Goal: Information Seeking & Learning: Check status

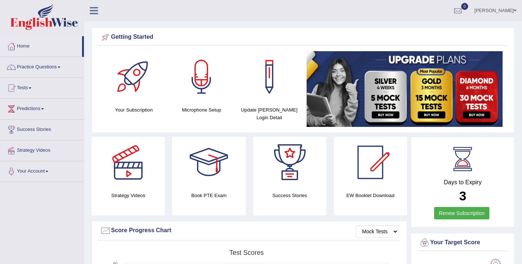
click at [375, 12] on ul "Ellie Toggle navigation Username: Elhamdavoodi Access Type: Online Subscription…" at bounding box center [369, 10] width 307 height 21
click at [508, 8] on link "[PERSON_NAME]" at bounding box center [495, 9] width 53 height 19
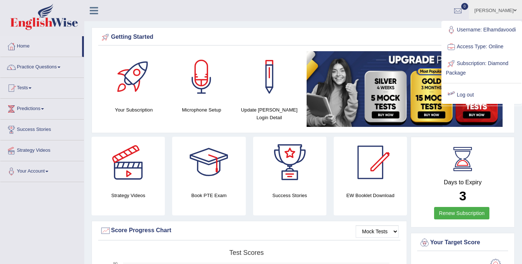
click at [468, 99] on link "Log out" at bounding box center [481, 95] width 79 height 17
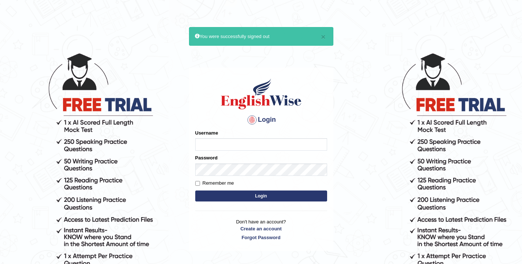
type input "elhamdavoodi"
click at [289, 195] on button "Login" at bounding box center [261, 196] width 132 height 11
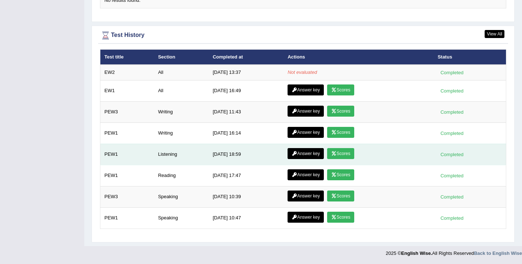
scroll to position [988, 0]
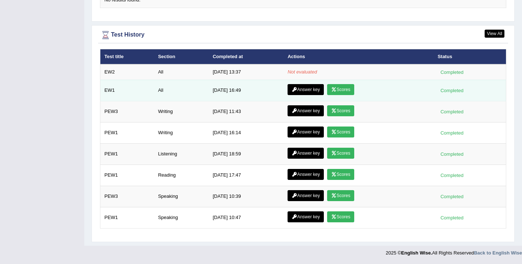
click at [340, 88] on link "Scores" at bounding box center [340, 89] width 27 height 11
click at [300, 89] on link "Answer key" at bounding box center [305, 89] width 36 height 11
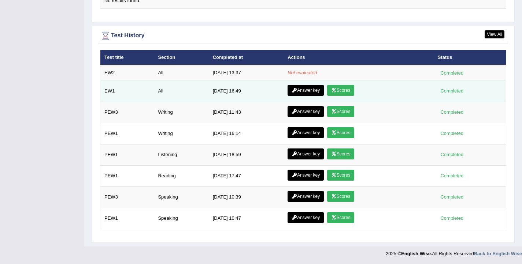
click at [301, 92] on link "Answer key" at bounding box center [305, 90] width 36 height 11
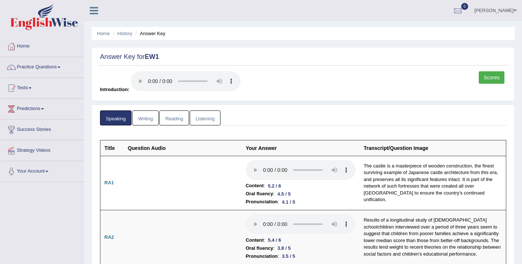
click at [148, 123] on link "Writing" at bounding box center [145, 118] width 26 height 15
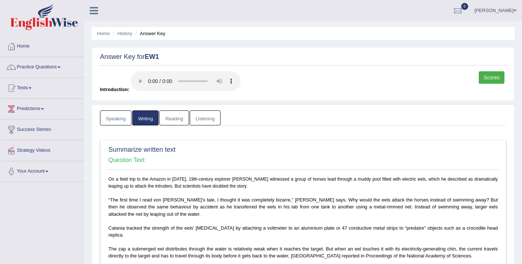
click at [171, 123] on link "Reading" at bounding box center [173, 118] width 29 height 15
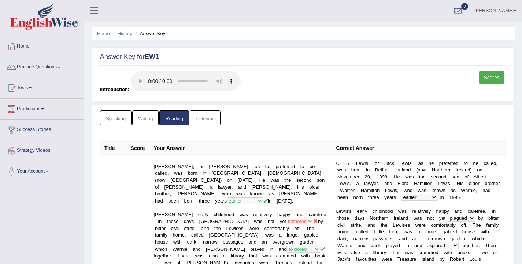
click at [208, 119] on link "Listening" at bounding box center [205, 118] width 31 height 15
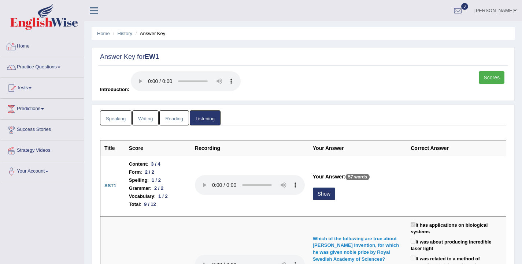
click at [20, 44] on link "Home" at bounding box center [41, 45] width 83 height 18
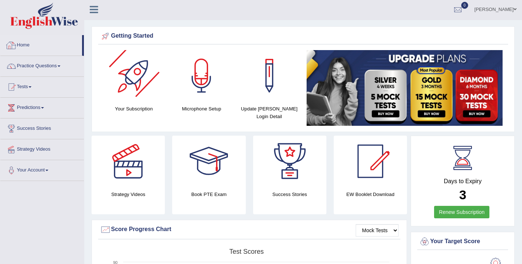
scroll to position [1, 0]
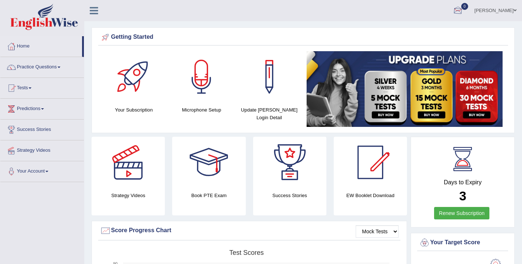
click at [463, 8] on div at bounding box center [457, 10] width 11 height 11
click at [510, 13] on link "[PERSON_NAME]" at bounding box center [495, 9] width 53 height 19
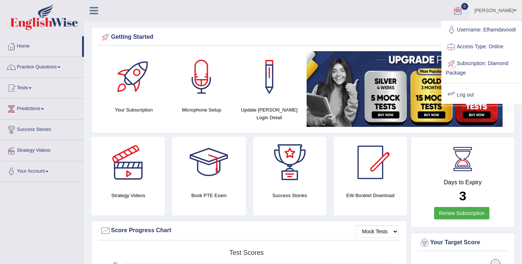
click at [469, 102] on link "Log out" at bounding box center [481, 95] width 79 height 17
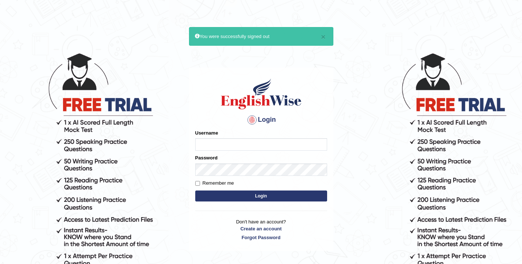
type input "elhamdavoodi"
click at [313, 193] on button "Login" at bounding box center [261, 196] width 132 height 11
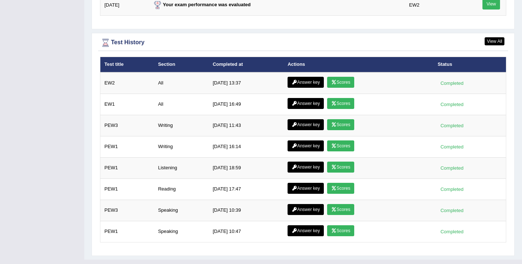
scroll to position [1007, 0]
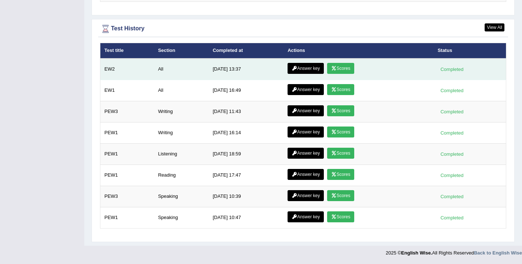
click at [340, 69] on link "Scores" at bounding box center [340, 68] width 27 height 11
click at [345, 69] on link "Scores" at bounding box center [340, 68] width 27 height 11
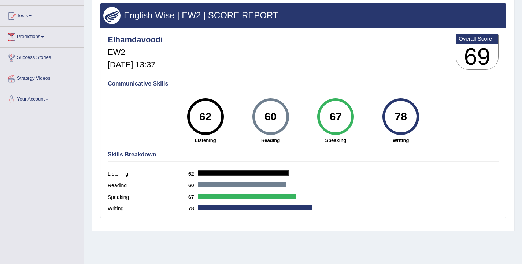
scroll to position [72, 0]
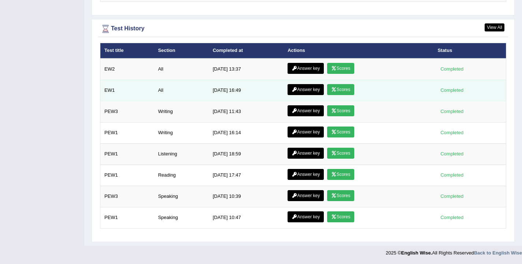
click at [342, 87] on link "Scores" at bounding box center [340, 89] width 27 height 11
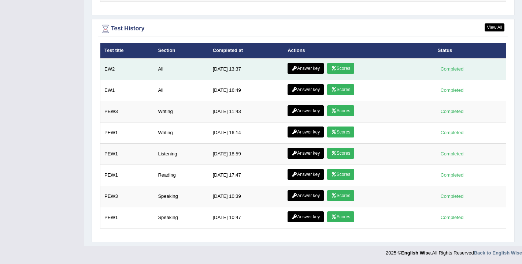
click at [347, 66] on link "Scores" at bounding box center [340, 68] width 27 height 11
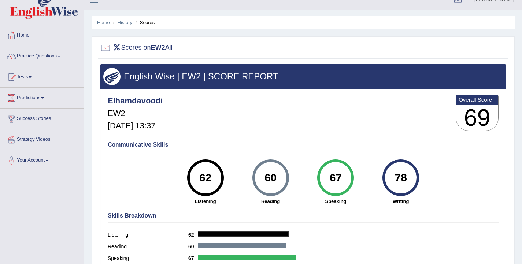
scroll to position [20, 0]
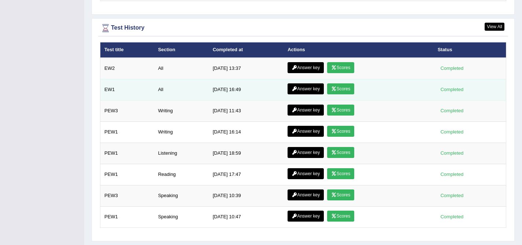
click at [340, 92] on link "Scores" at bounding box center [340, 88] width 27 height 11
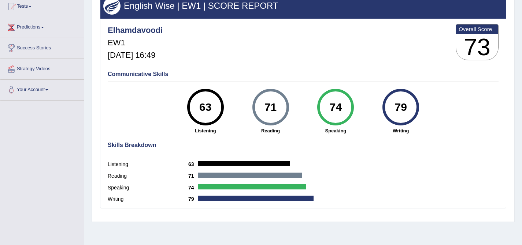
scroll to position [93, 0]
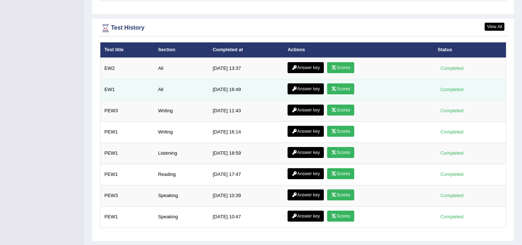
click at [344, 88] on link "Scores" at bounding box center [340, 88] width 27 height 11
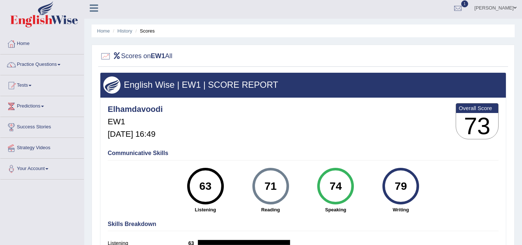
scroll to position [3, 0]
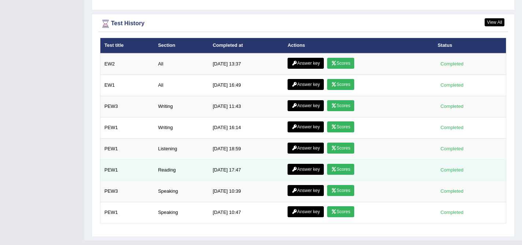
scroll to position [965, 0]
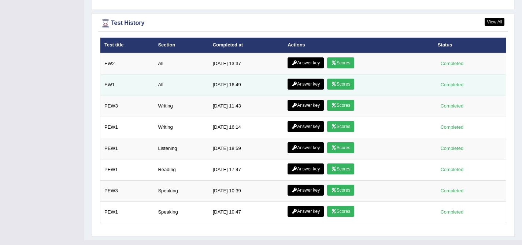
click at [303, 86] on link "Answer key" at bounding box center [305, 84] width 36 height 11
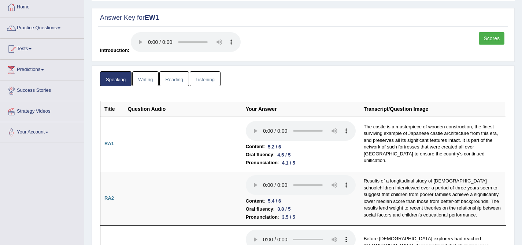
scroll to position [39, 0]
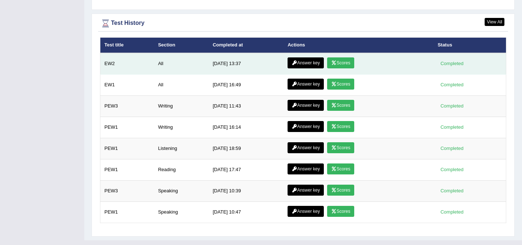
drag, startPoint x: 332, startPoint y: 65, endPoint x: 328, endPoint y: 63, distance: 4.6
click at [332, 65] on icon at bounding box center [333, 63] width 5 height 4
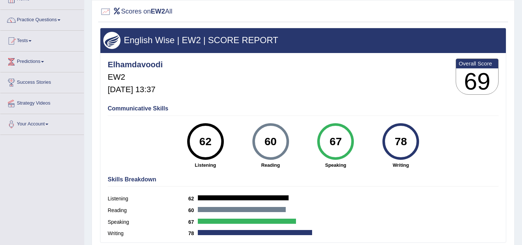
scroll to position [48, 0]
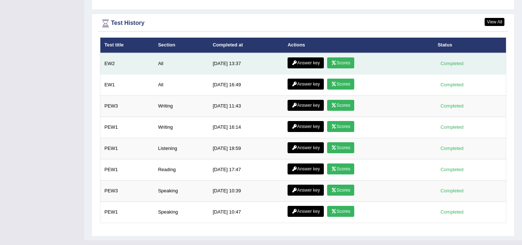
click at [300, 65] on link "Answer key" at bounding box center [305, 62] width 36 height 11
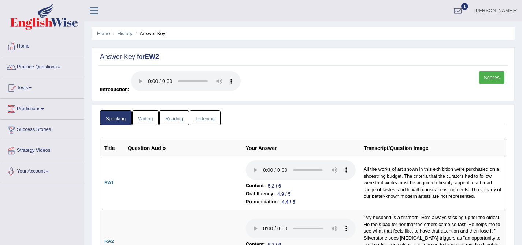
click at [143, 118] on link "Writing" at bounding box center [145, 118] width 26 height 15
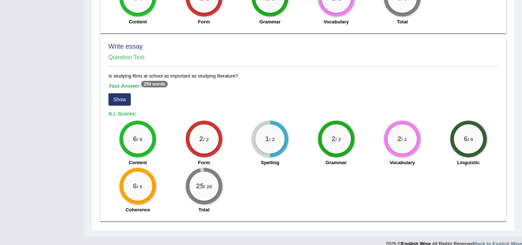
scroll to position [535, 0]
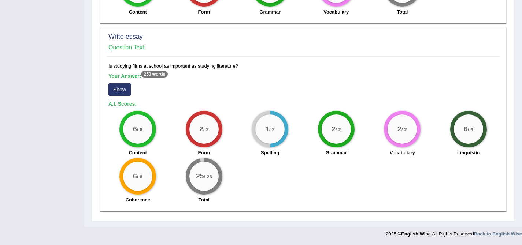
click at [119, 87] on button "Show" at bounding box center [119, 89] width 22 height 12
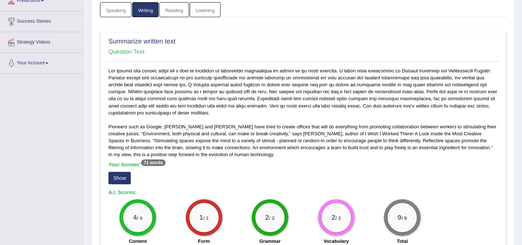
scroll to position [0, 0]
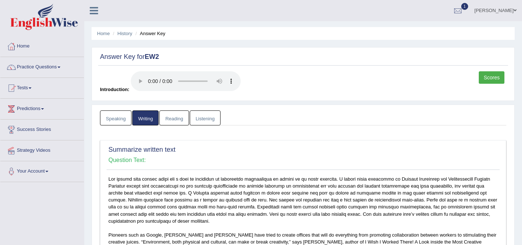
click at [173, 121] on link "Reading" at bounding box center [173, 118] width 29 height 15
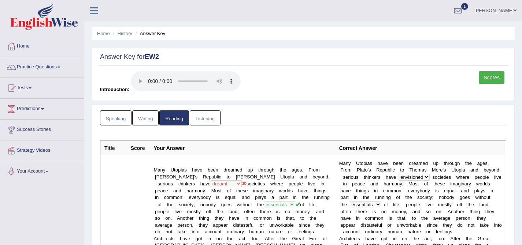
click at [201, 119] on link "Listening" at bounding box center [205, 118] width 31 height 15
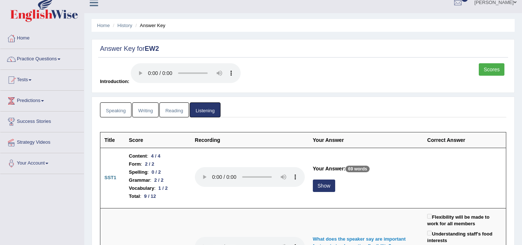
scroll to position [8, 0]
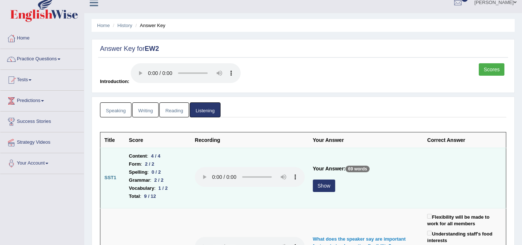
click at [325, 189] on button "Show" at bounding box center [324, 186] width 22 height 12
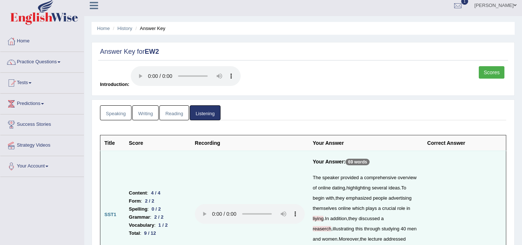
scroll to position [0, 0]
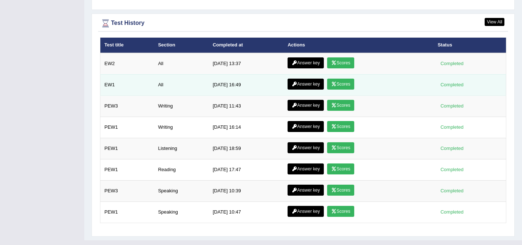
click at [304, 87] on link "Answer key" at bounding box center [305, 84] width 36 height 11
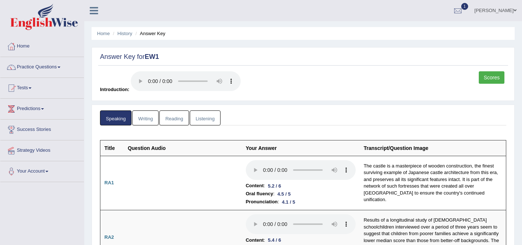
click at [144, 118] on link "Writing" at bounding box center [145, 118] width 26 height 15
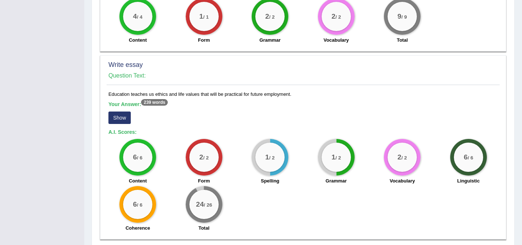
scroll to position [567, 0]
click at [126, 118] on button "Show" at bounding box center [119, 117] width 22 height 12
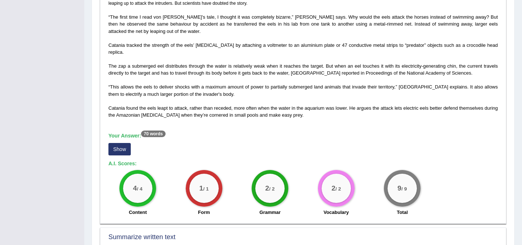
scroll to position [0, 0]
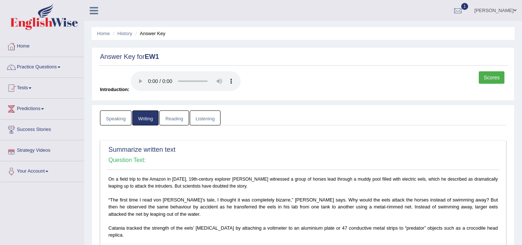
click at [166, 119] on link "Reading" at bounding box center [173, 118] width 29 height 15
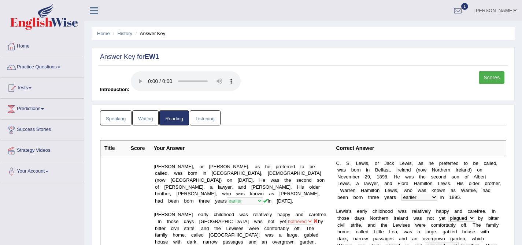
click at [210, 123] on link "Listening" at bounding box center [205, 118] width 31 height 15
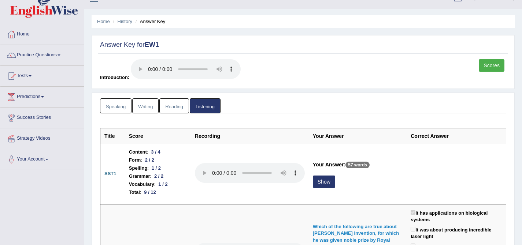
scroll to position [13, 0]
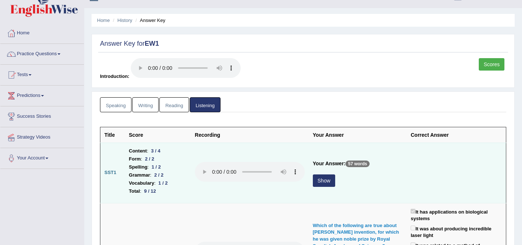
click at [330, 183] on button "Show" at bounding box center [324, 181] width 22 height 12
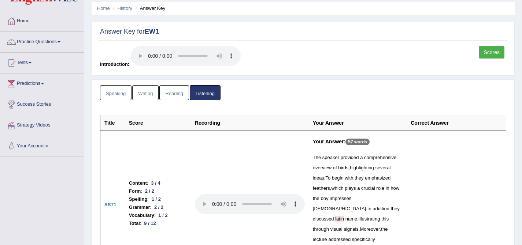
scroll to position [25, 0]
click at [104, 8] on link "Home" at bounding box center [103, 7] width 13 height 5
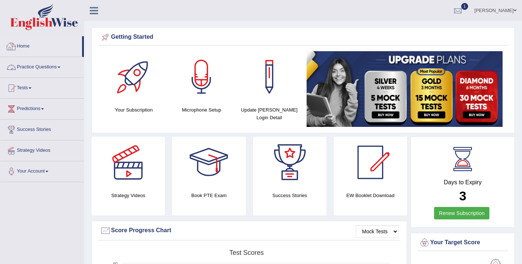
click at [14, 43] on div at bounding box center [11, 46] width 11 height 11
click at [506, 9] on link "[PERSON_NAME]" at bounding box center [495, 9] width 53 height 19
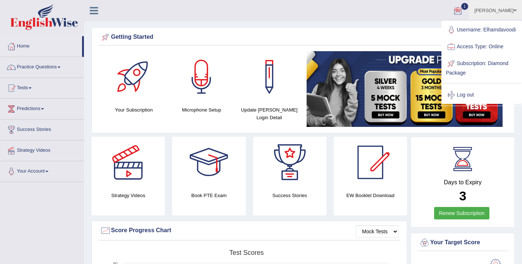
click at [475, 98] on link "Log out" at bounding box center [481, 95] width 79 height 17
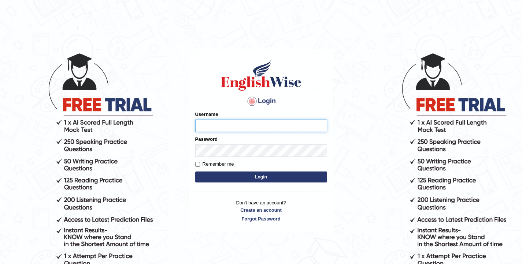
type input "elhamdavoodi"
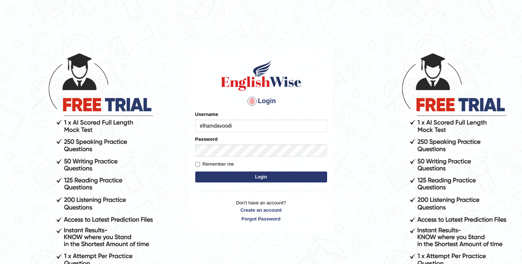
click at [254, 178] on button "Login" at bounding box center [261, 177] width 132 height 11
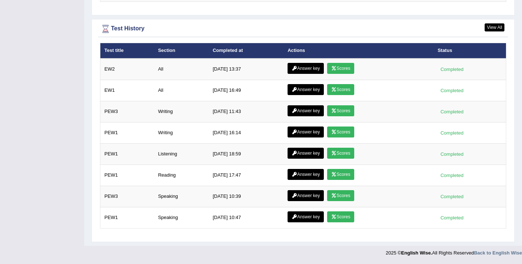
scroll to position [1007, 0]
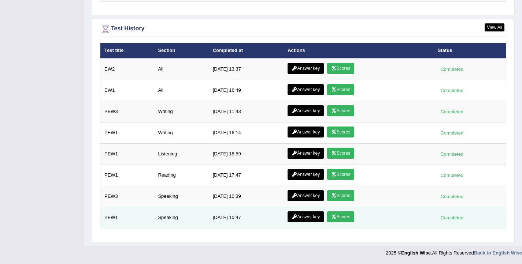
click at [334, 216] on icon at bounding box center [333, 217] width 5 height 4
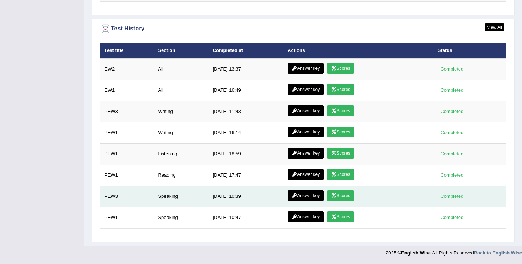
click at [350, 196] on link "Scores" at bounding box center [340, 195] width 27 height 11
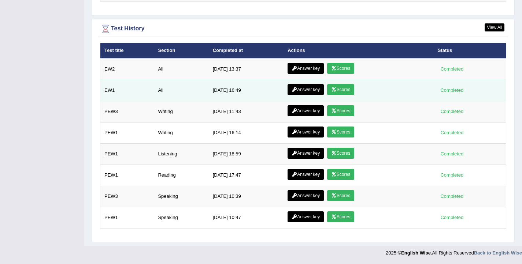
click at [346, 89] on link "Scores" at bounding box center [340, 89] width 27 height 11
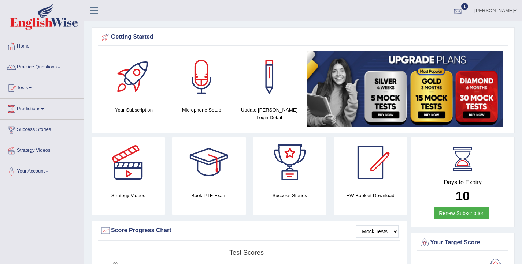
click at [463, 10] on div at bounding box center [457, 10] width 11 height 11
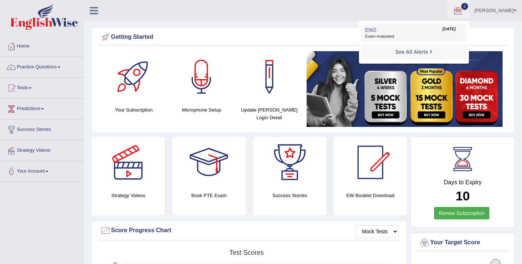
click at [460, 33] on link "EW2 [DATE] Exam evaluated" at bounding box center [413, 32] width 101 height 15
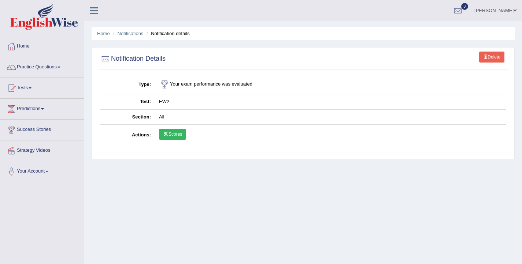
click at [170, 136] on link "Scores" at bounding box center [172, 134] width 27 height 11
click at [515, 10] on span at bounding box center [514, 10] width 3 height 5
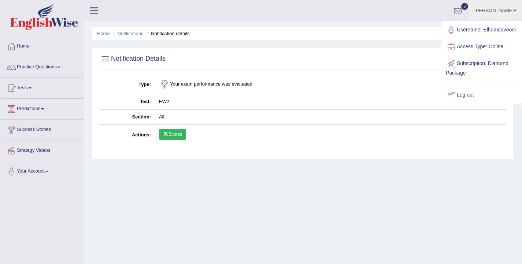
click at [471, 104] on link "Log out" at bounding box center [481, 95] width 79 height 17
